Goal: Information Seeking & Learning: Learn about a topic

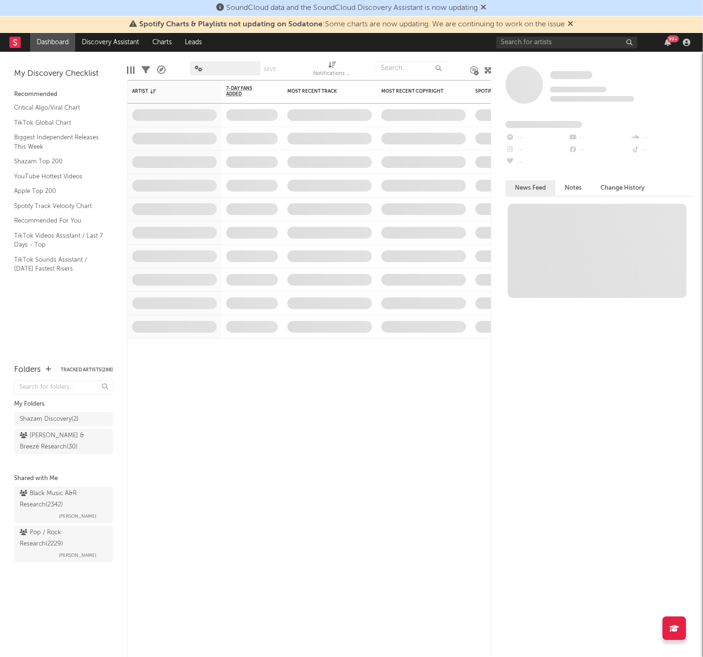
click at [522, 35] on div "99 +" at bounding box center [595, 42] width 198 height 19
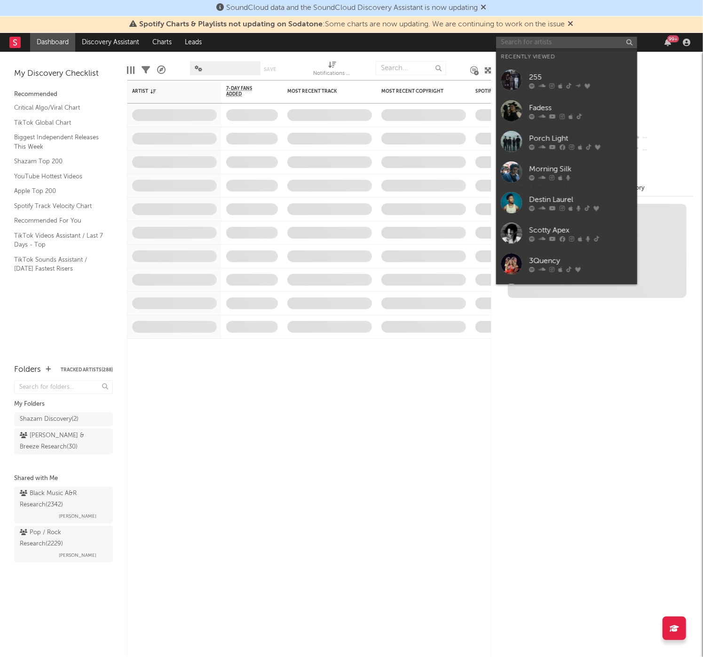
click at [518, 42] on input "text" at bounding box center [566, 43] width 141 height 12
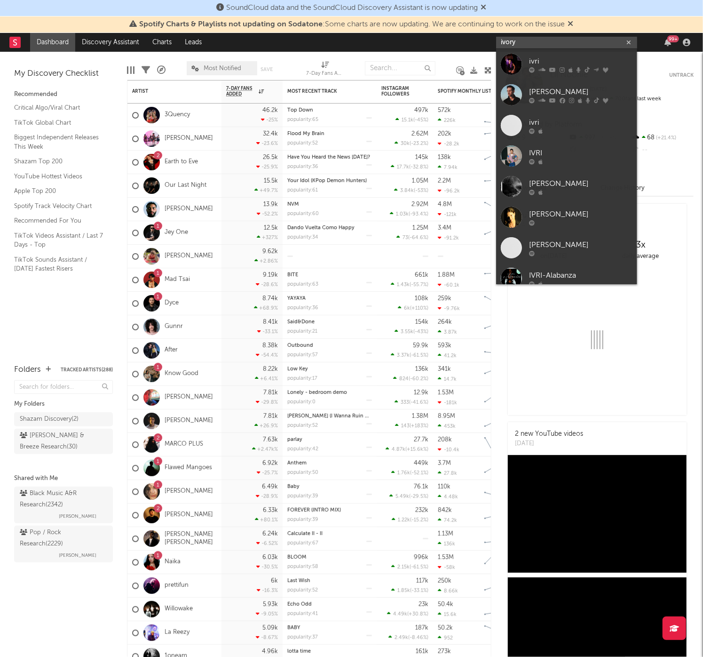
type input "ivory"
drag, startPoint x: 516, startPoint y: 61, endPoint x: 556, endPoint y: 60, distance: 40.5
click at [556, 60] on div "ivri" at bounding box center [580, 61] width 103 height 11
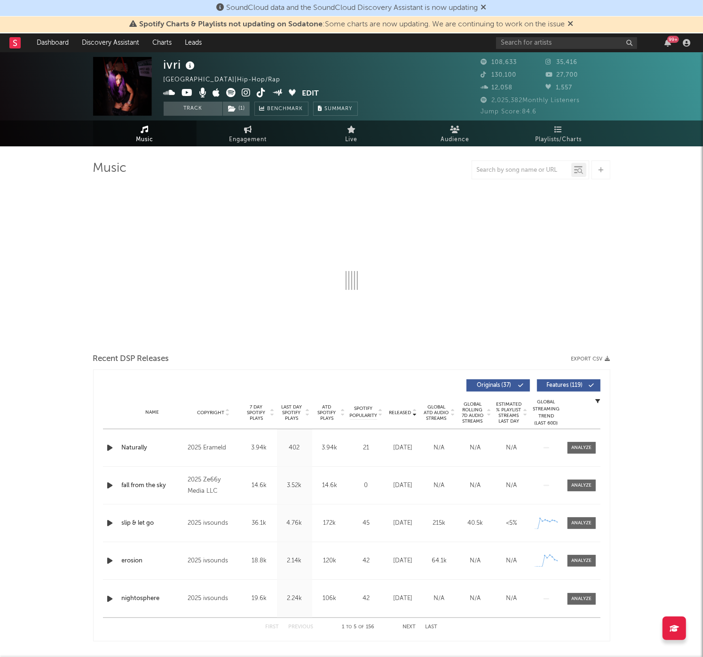
select select "6m"
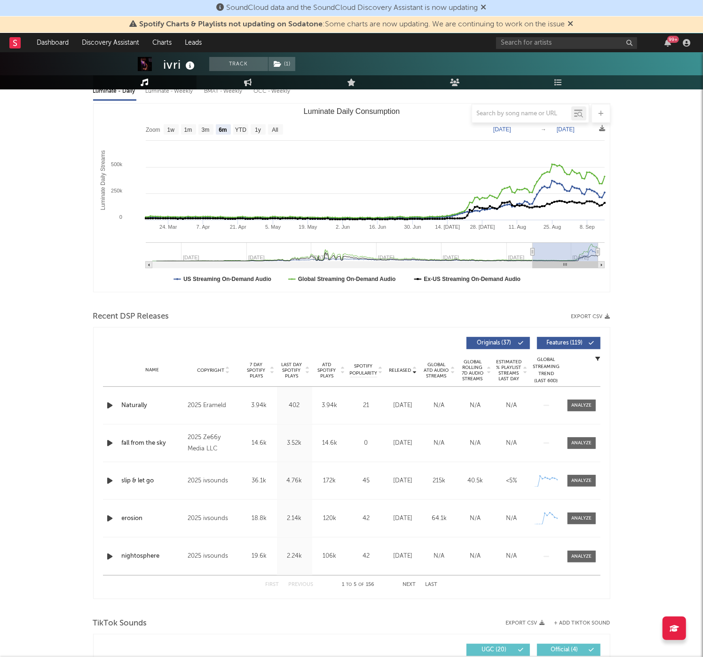
scroll to position [119, 0]
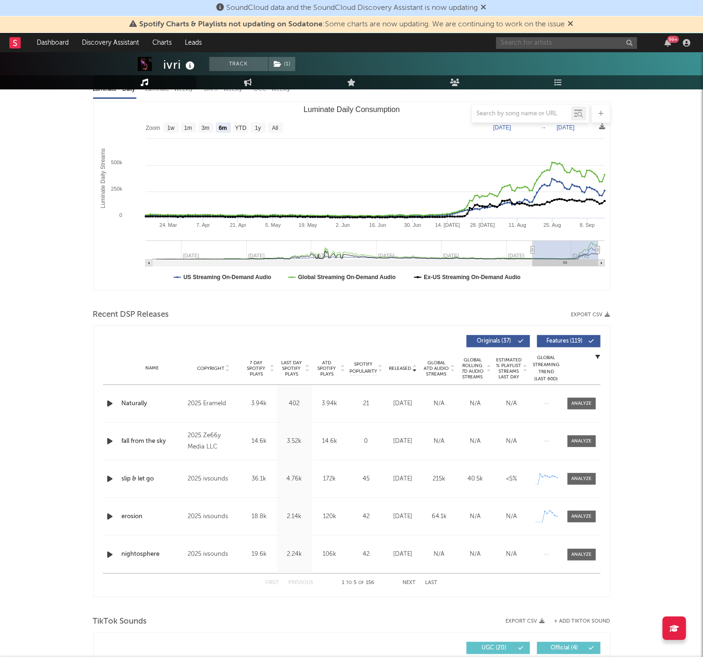
click at [579, 45] on input "text" at bounding box center [566, 43] width 141 height 12
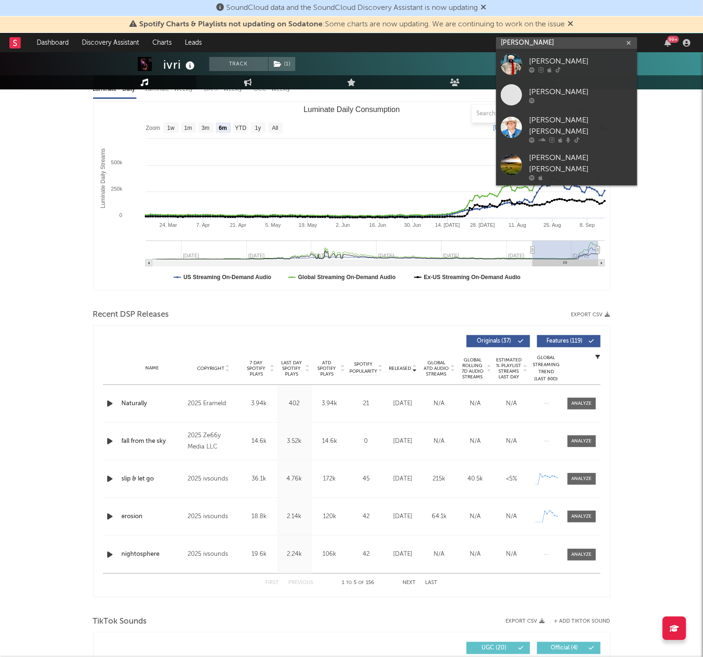
type input "[PERSON_NAME]"
drag, startPoint x: 579, startPoint y: 45, endPoint x: 596, endPoint y: 63, distance: 24.3
click at [596, 63] on div "[PERSON_NAME]" at bounding box center [580, 61] width 103 height 11
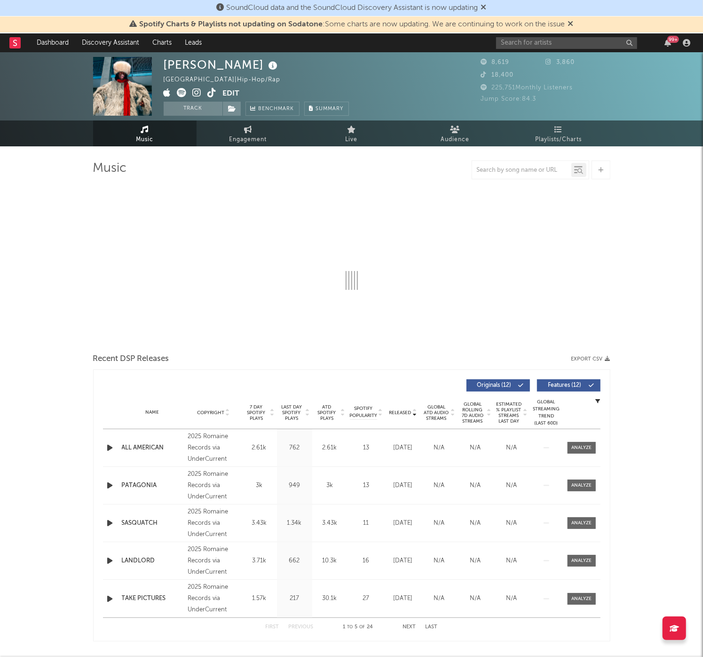
select select "6m"
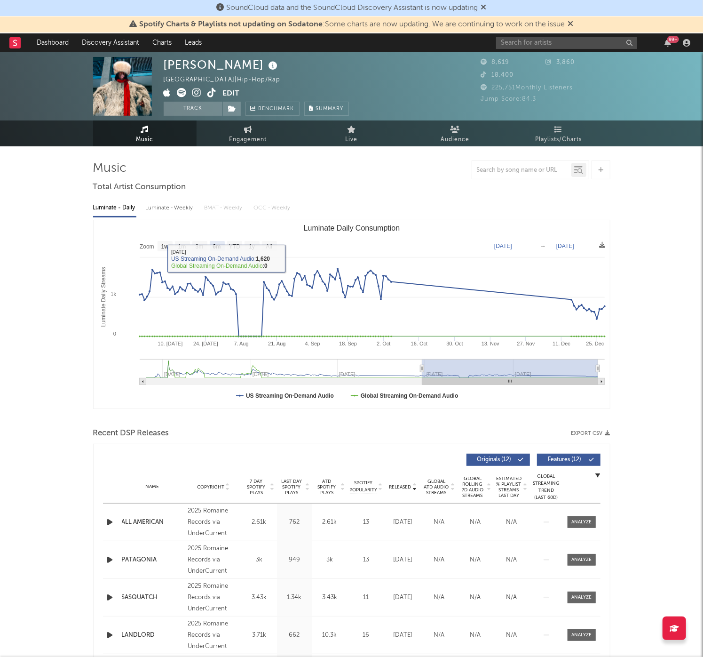
click at [178, 211] on div "Luminate - Weekly" at bounding box center [170, 208] width 49 height 16
select select "6m"
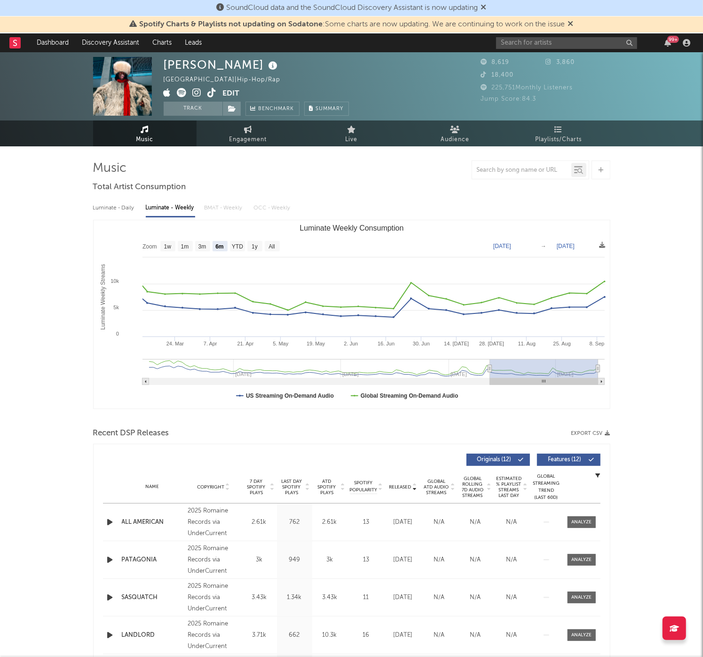
click at [101, 202] on div "Luminate - Daily" at bounding box center [114, 208] width 43 height 16
select select "6m"
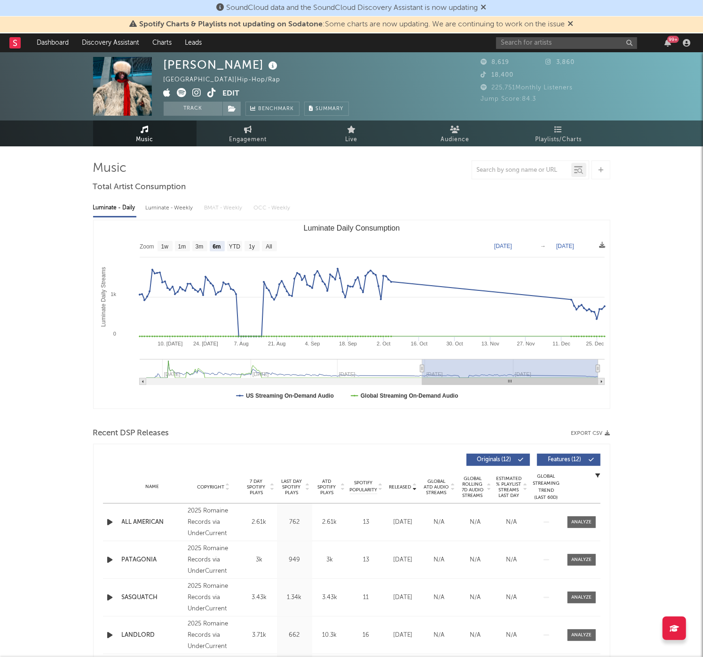
click at [128, 203] on div "Luminate - Daily" at bounding box center [114, 208] width 43 height 16
click at [158, 212] on div "Luminate - Weekly" at bounding box center [170, 208] width 49 height 16
select select "6m"
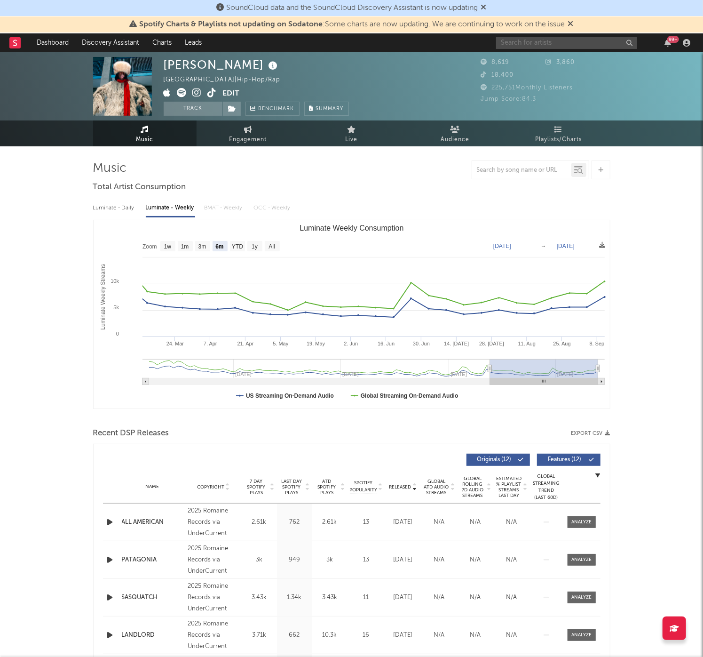
click at [546, 38] on input "text" at bounding box center [566, 43] width 141 height 12
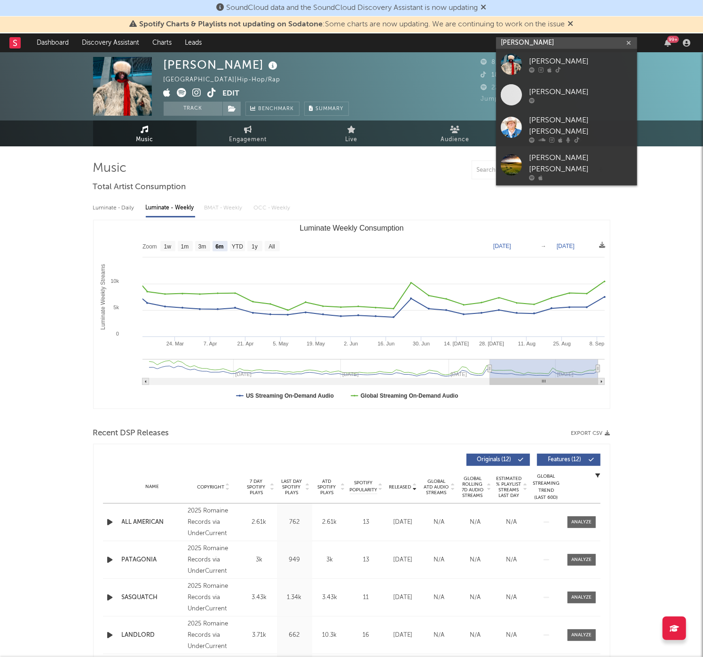
type input "[PERSON_NAME]"
drag, startPoint x: 546, startPoint y: 35, endPoint x: 588, endPoint y: 60, distance: 48.5
click at [588, 60] on div "[PERSON_NAME]" at bounding box center [580, 61] width 103 height 11
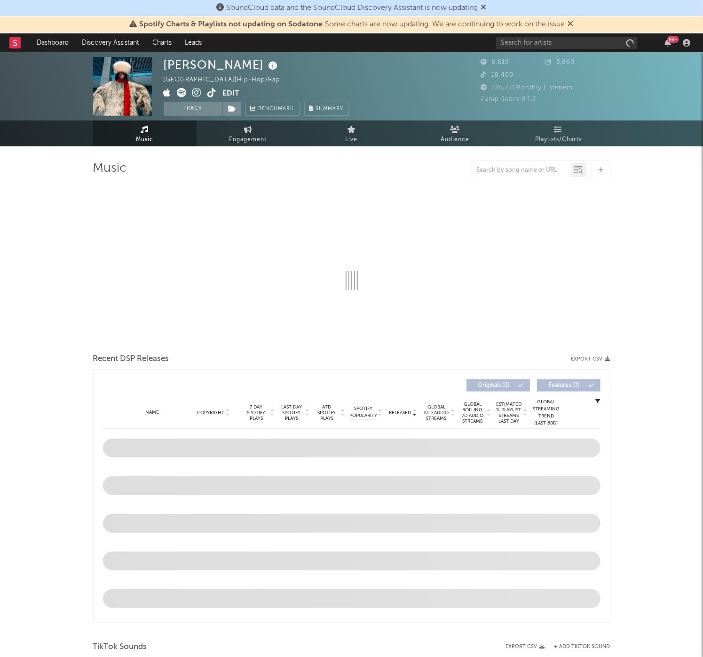
select select "6m"
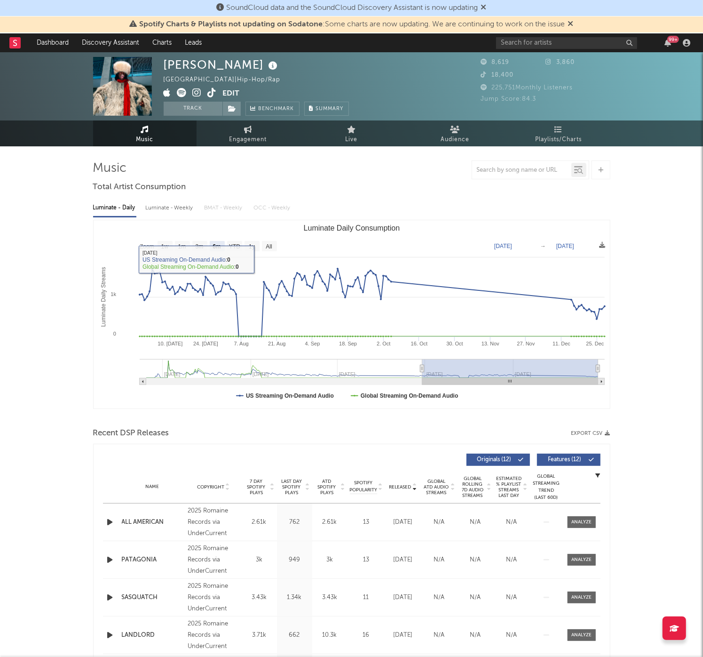
click at [171, 214] on div "Luminate - Weekly" at bounding box center [170, 208] width 49 height 16
select select "6m"
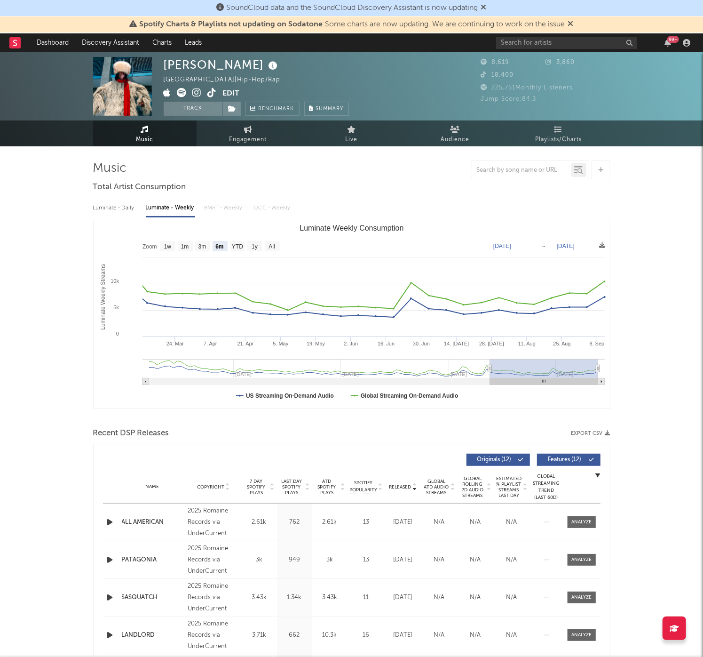
click at [95, 206] on div "Luminate - Daily" at bounding box center [114, 208] width 43 height 16
select select "6m"
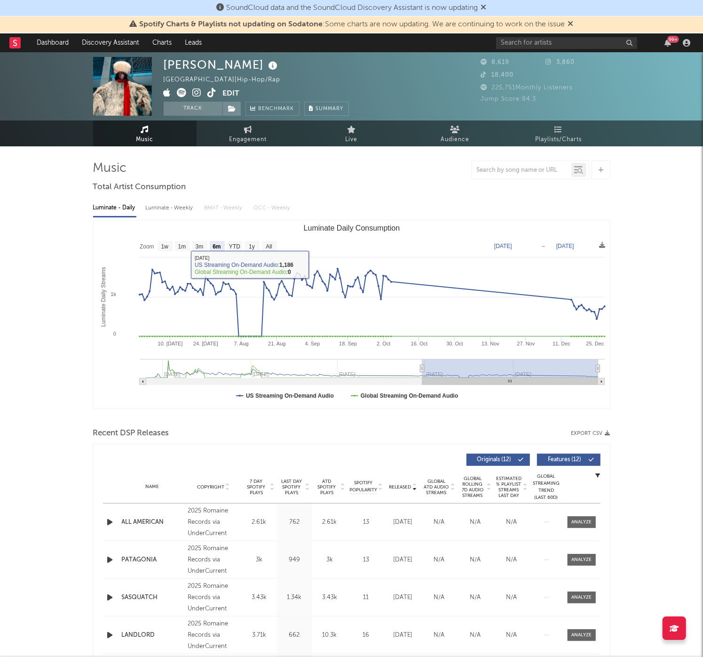
click at [165, 214] on div "Luminate - Weekly" at bounding box center [170, 208] width 49 height 16
select select "6m"
